Goal: Entertainment & Leisure: Consume media (video, audio)

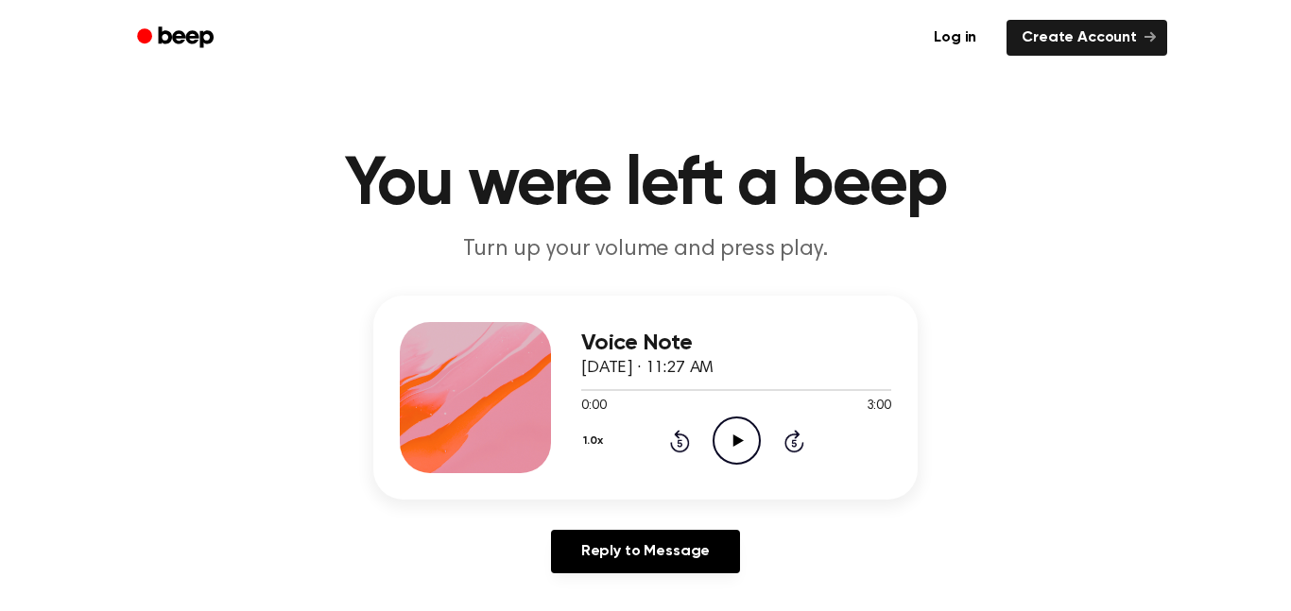
click at [741, 444] on icon "Play Audio" at bounding box center [736, 441] width 48 height 48
click at [734, 423] on icon "Pause Audio" at bounding box center [736, 441] width 48 height 48
click at [741, 439] on icon "Play Audio" at bounding box center [736, 441] width 48 height 48
click at [744, 431] on icon "Pause Audio" at bounding box center [736, 441] width 48 height 48
click at [744, 431] on icon "Play Audio" at bounding box center [736, 441] width 48 height 48
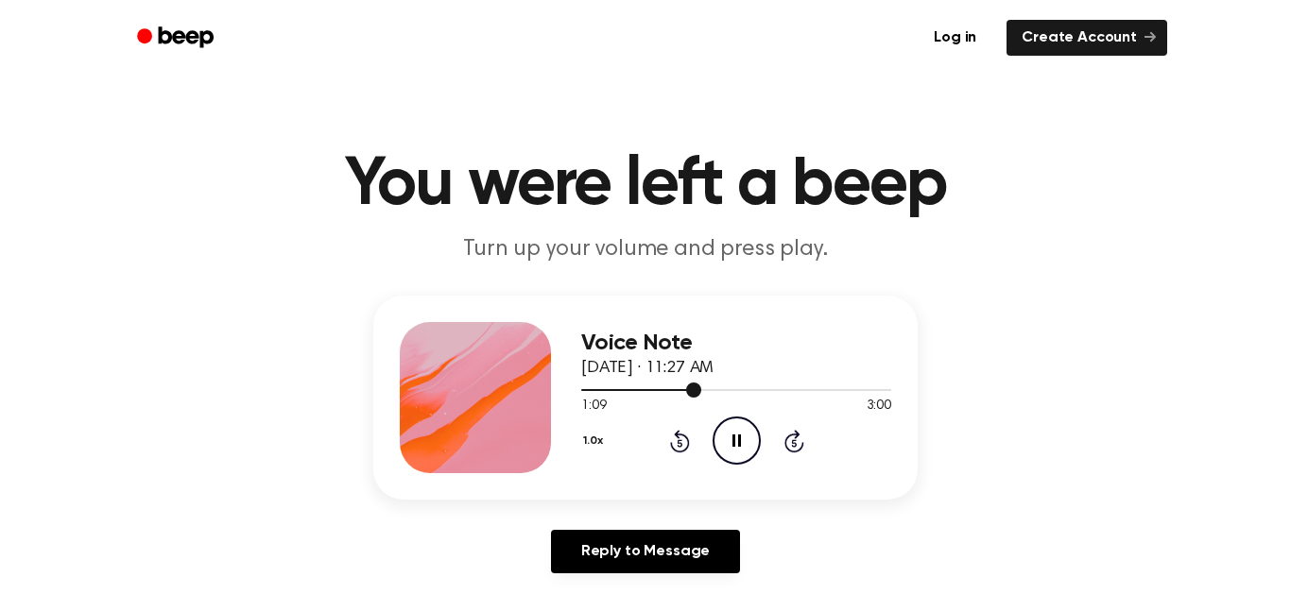
click at [628, 385] on div at bounding box center [736, 389] width 310 height 15
click at [589, 390] on div at bounding box center [605, 390] width 48 height 2
click at [599, 382] on div at bounding box center [736, 389] width 310 height 15
click at [588, 389] on span at bounding box center [591, 390] width 15 height 15
click at [734, 429] on icon "Play Audio" at bounding box center [736, 441] width 48 height 48
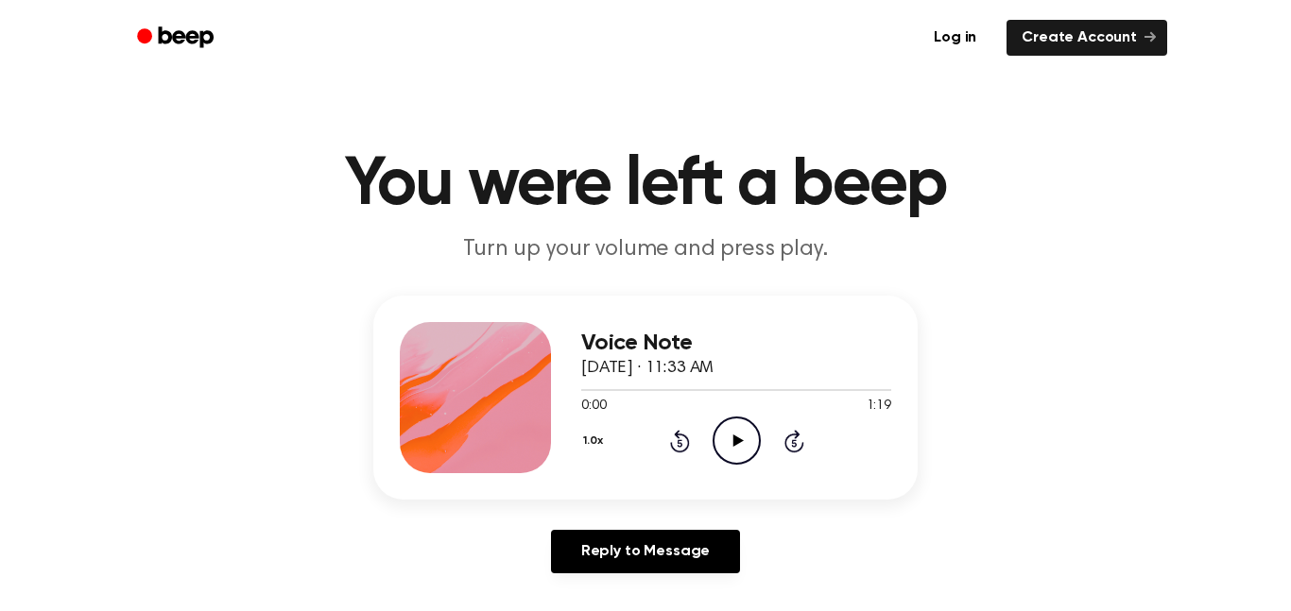
click at [743, 456] on icon "Play Audio" at bounding box center [736, 441] width 48 height 48
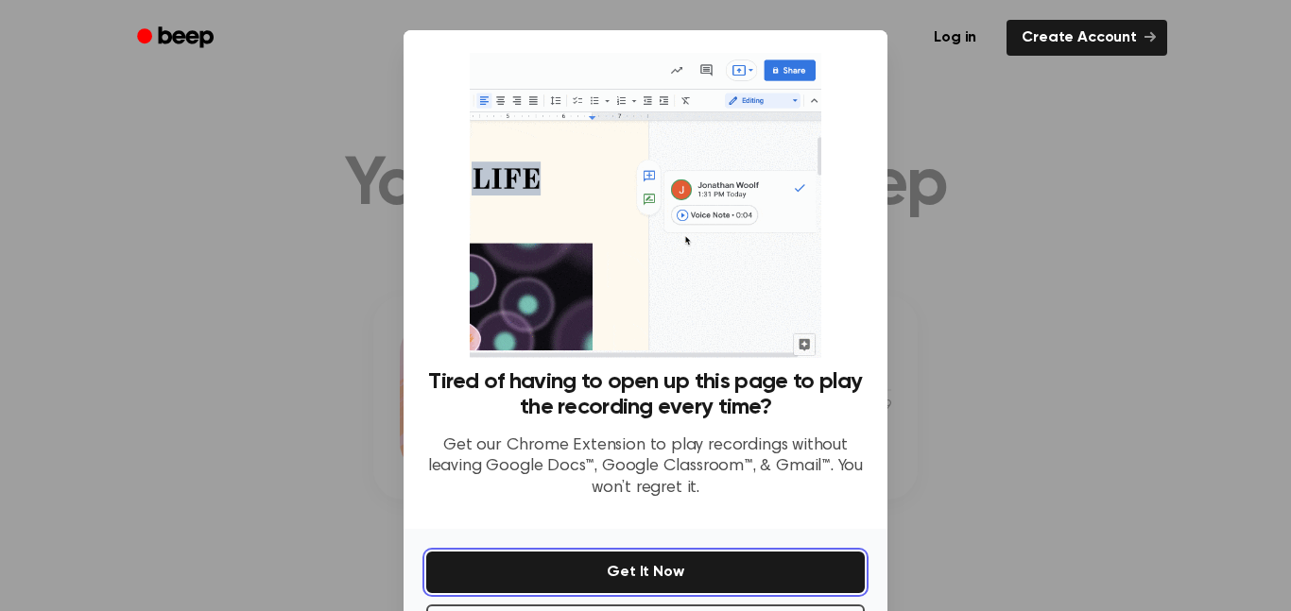
click at [773, 567] on button "Get It Now" at bounding box center [645, 573] width 438 height 42
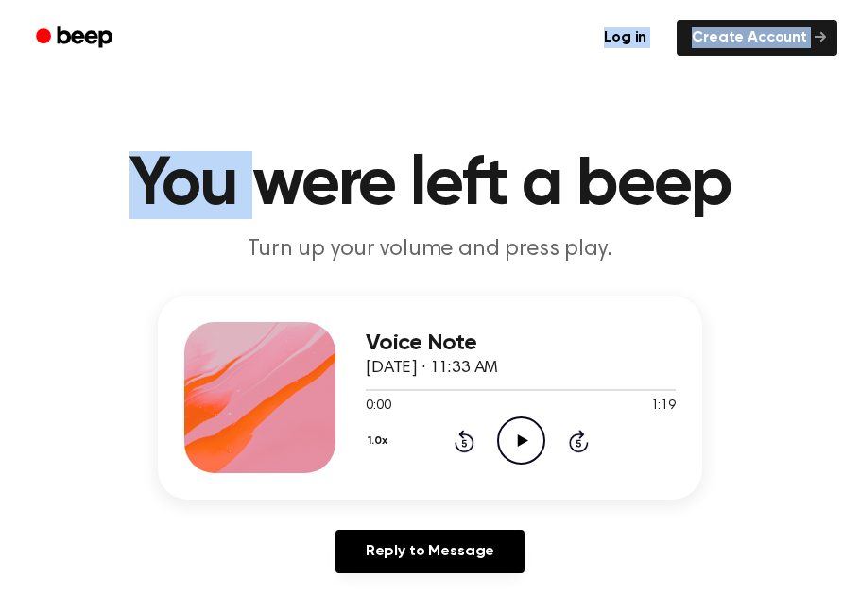
drag, startPoint x: 151, startPoint y: 53, endPoint x: 268, endPoint y: -51, distance: 156.6
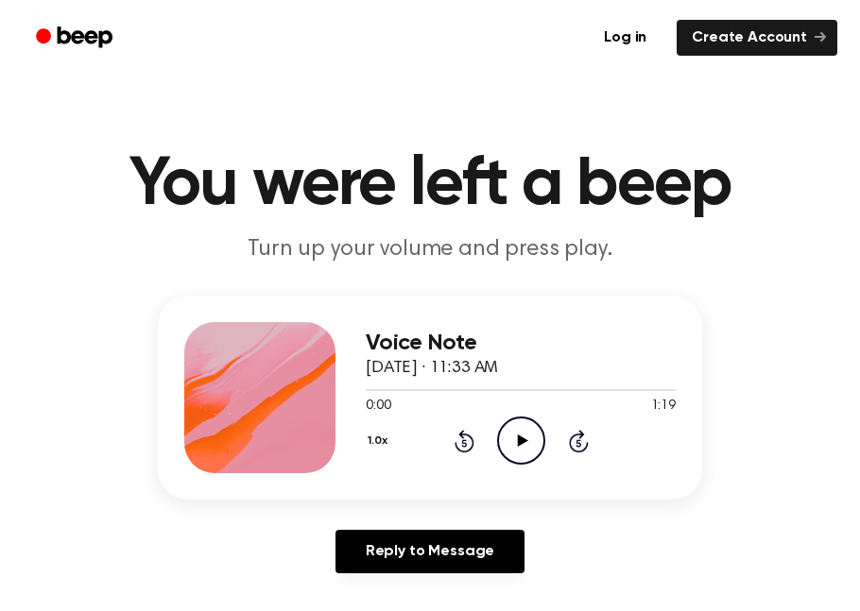
click at [514, 437] on icon "Play Audio" at bounding box center [521, 441] width 48 height 48
click at [519, 437] on icon at bounding box center [521, 441] width 9 height 12
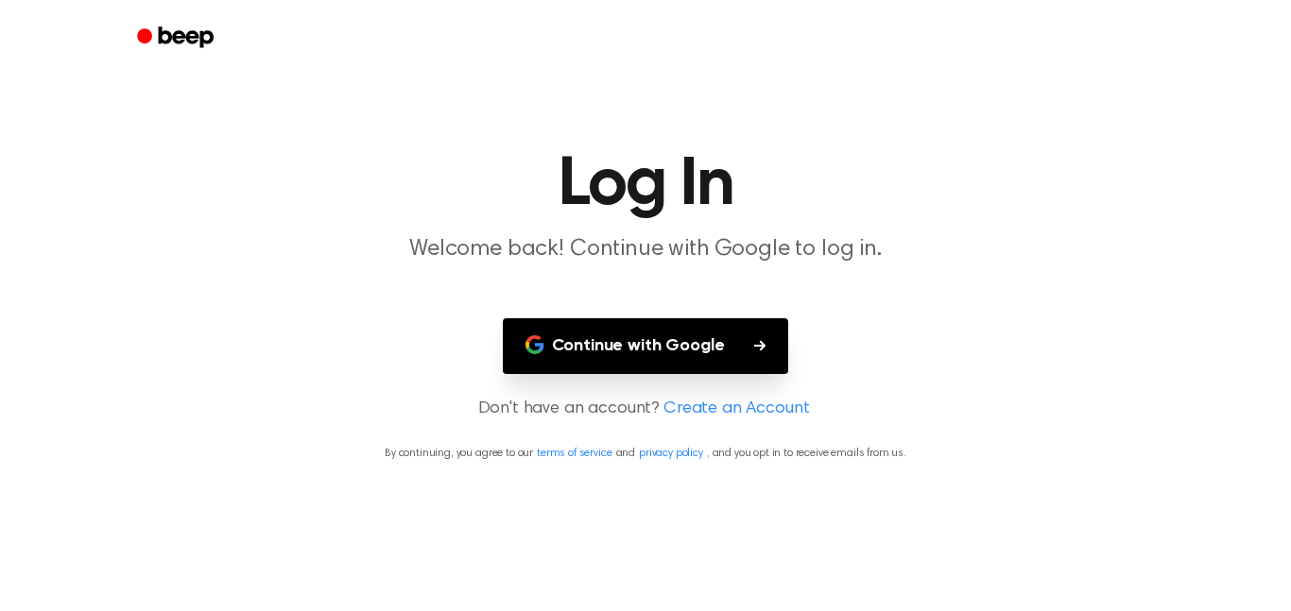
click at [743, 340] on button "Continue with Google" at bounding box center [646, 346] width 286 height 56
